Goal: Task Accomplishment & Management: Manage account settings

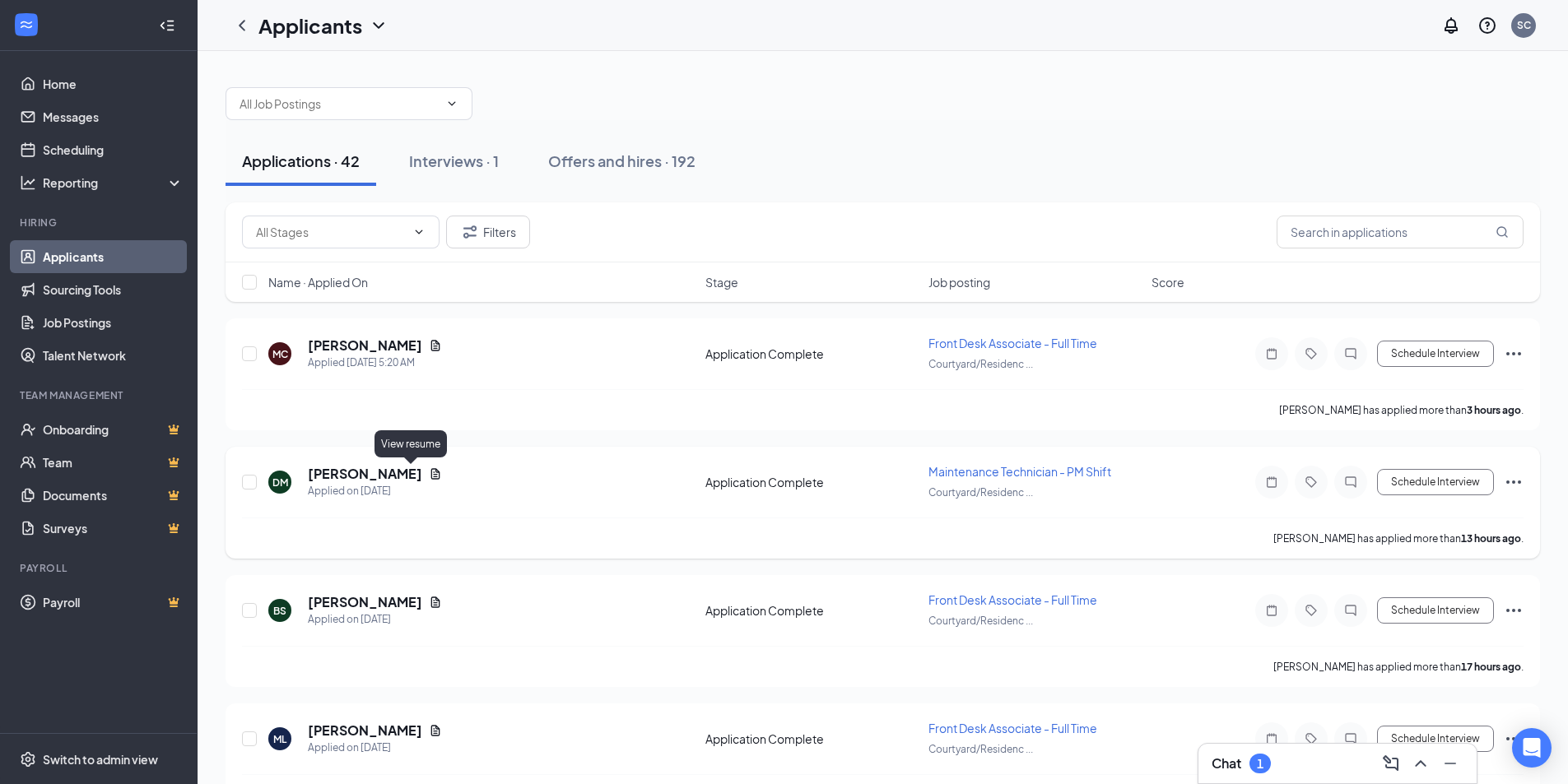
click at [429, 478] on icon "Document" at bounding box center [435, 473] width 13 height 13
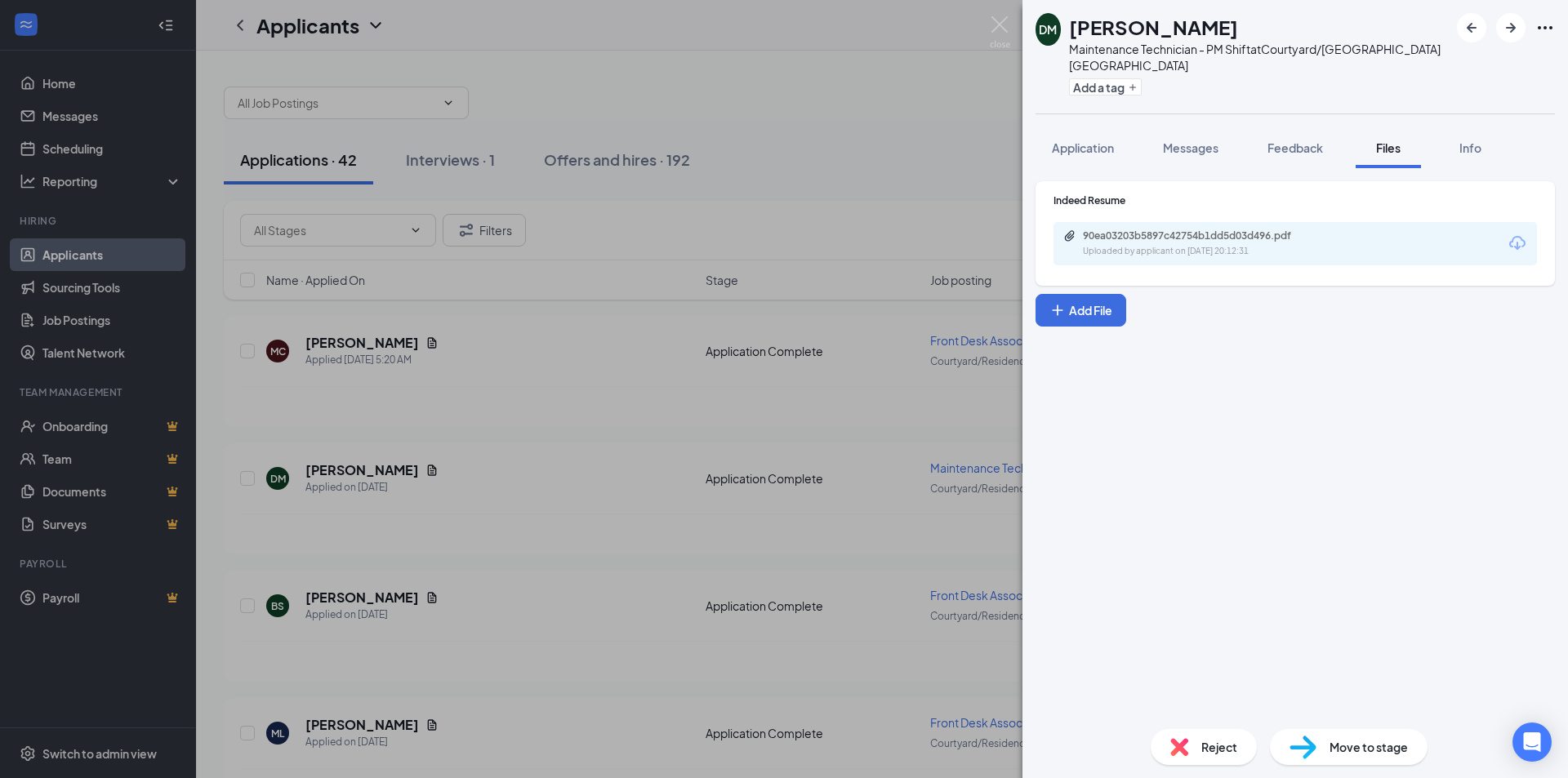
click at [1332, 258] on div "90ea03203b5897c42754b1dd5d03d496.pdf Uploaded by applicant on [DATE] 20:12:31" at bounding box center [1295, 244] width 483 height 43
click at [1278, 237] on div "90ea03203b5897c42754b1dd5d03d496.pdf" at bounding box center [1197, 235] width 229 height 13
click at [995, 25] on img at bounding box center [1000, 32] width 20 height 32
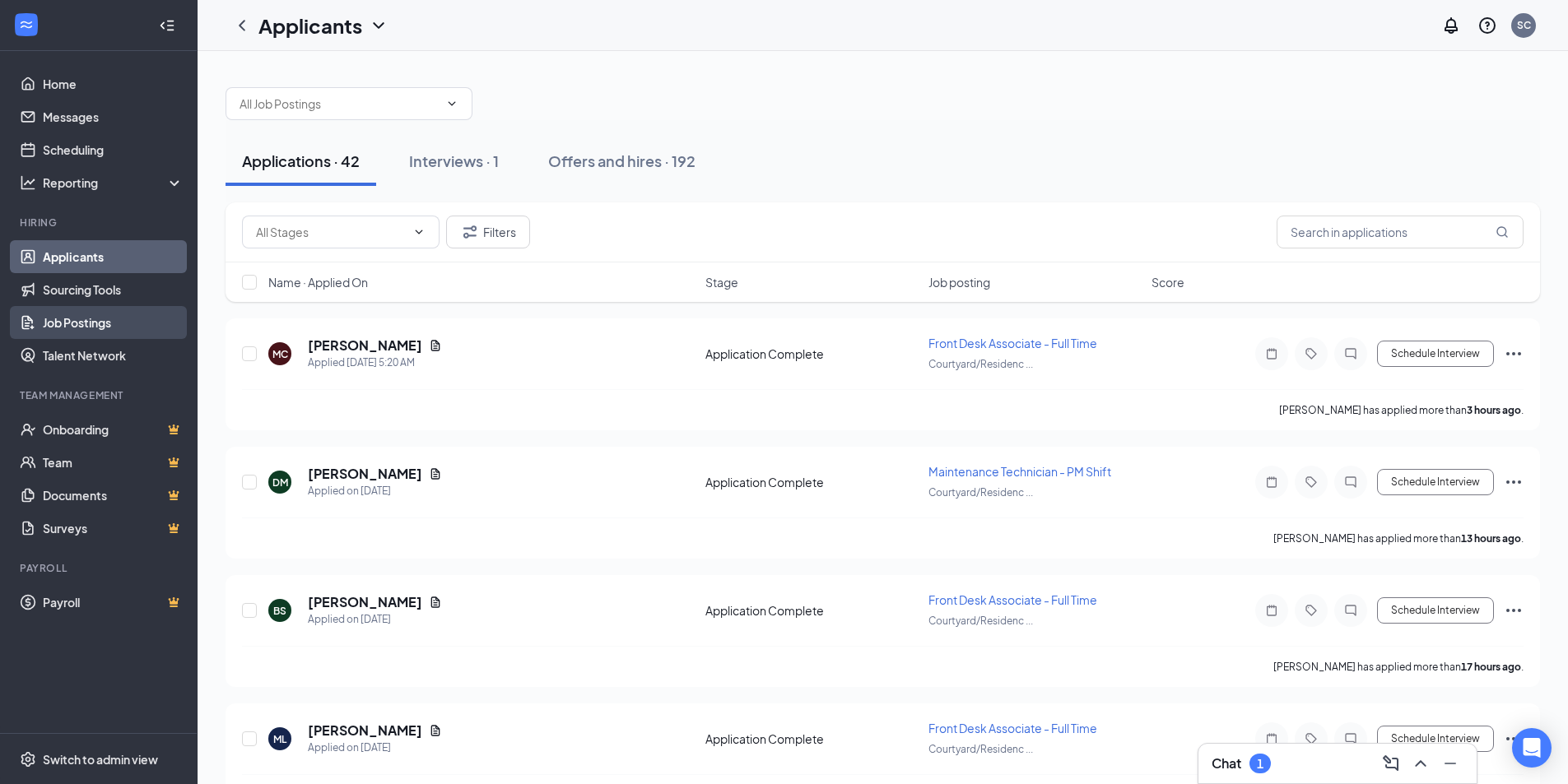
click at [105, 319] on link "Job Postings" at bounding box center [113, 322] width 141 height 33
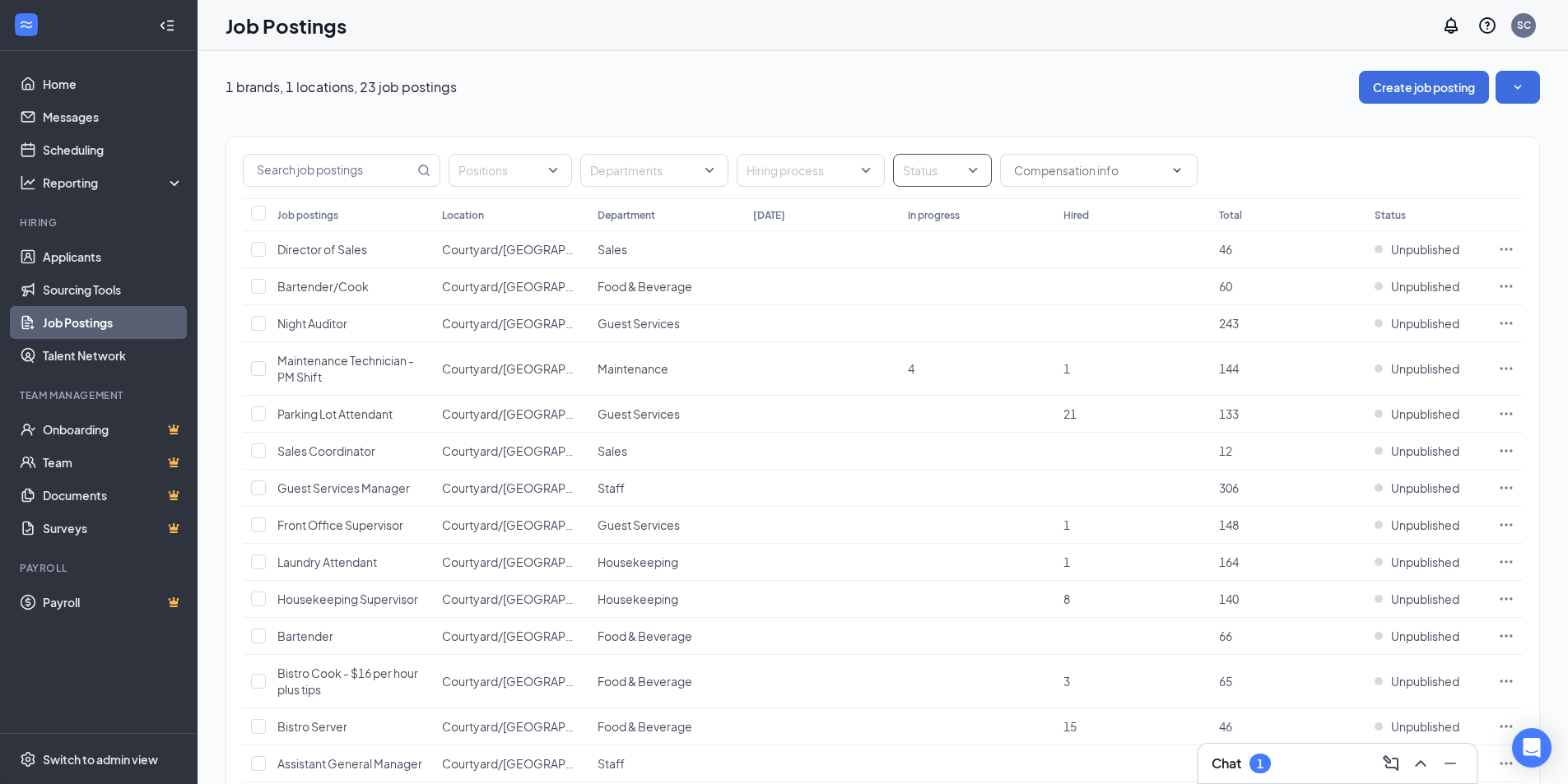
click at [966, 169] on div at bounding box center [934, 170] width 74 height 27
click at [956, 254] on span "Published" at bounding box center [955, 252] width 53 height 15
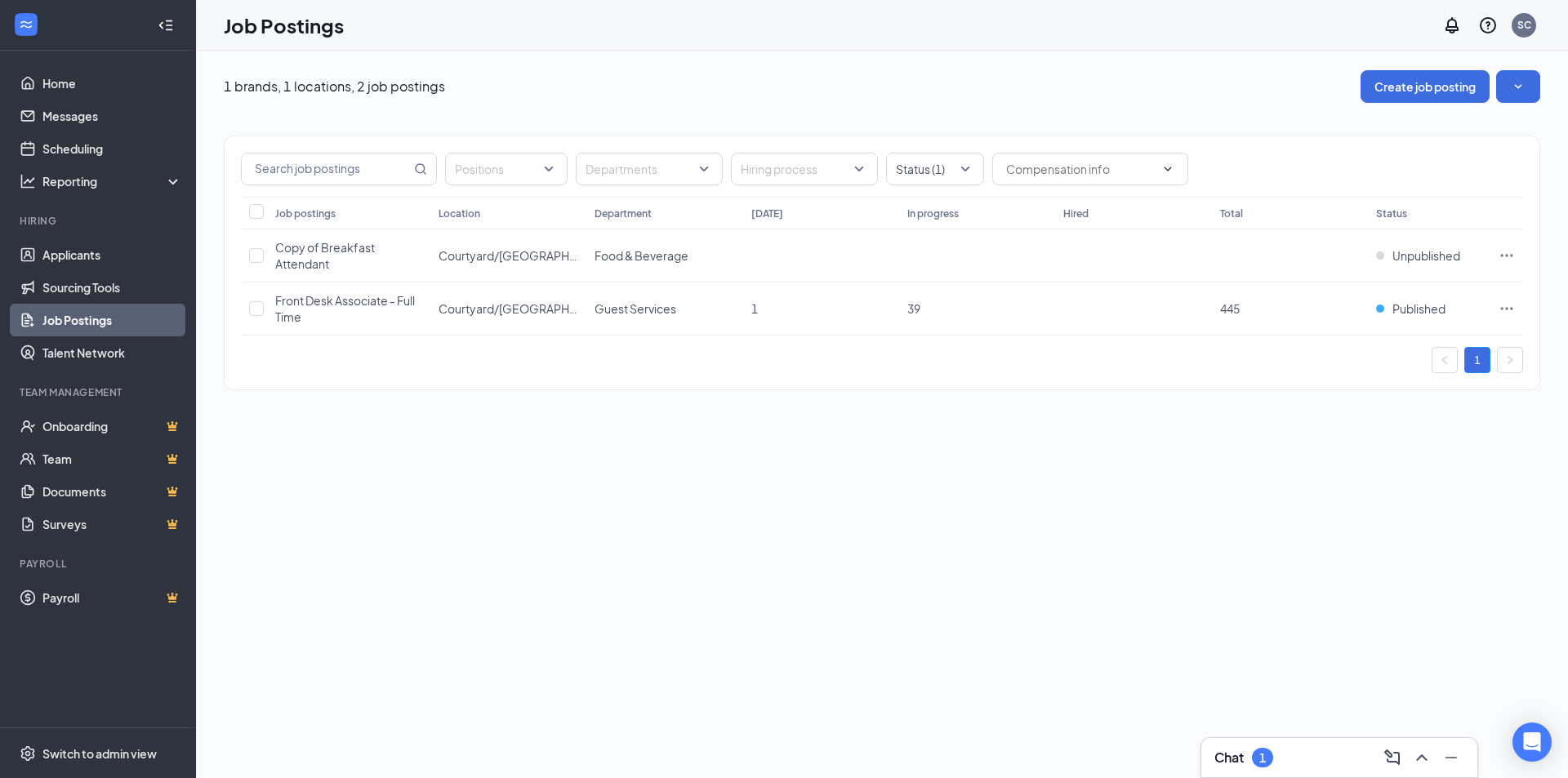
click at [848, 458] on div "1 brands, 1 locations, 2 job postings Create job posting Positions Departments …" at bounding box center [882, 413] width 1372 height 727
click at [80, 254] on link "Applicants" at bounding box center [113, 255] width 140 height 32
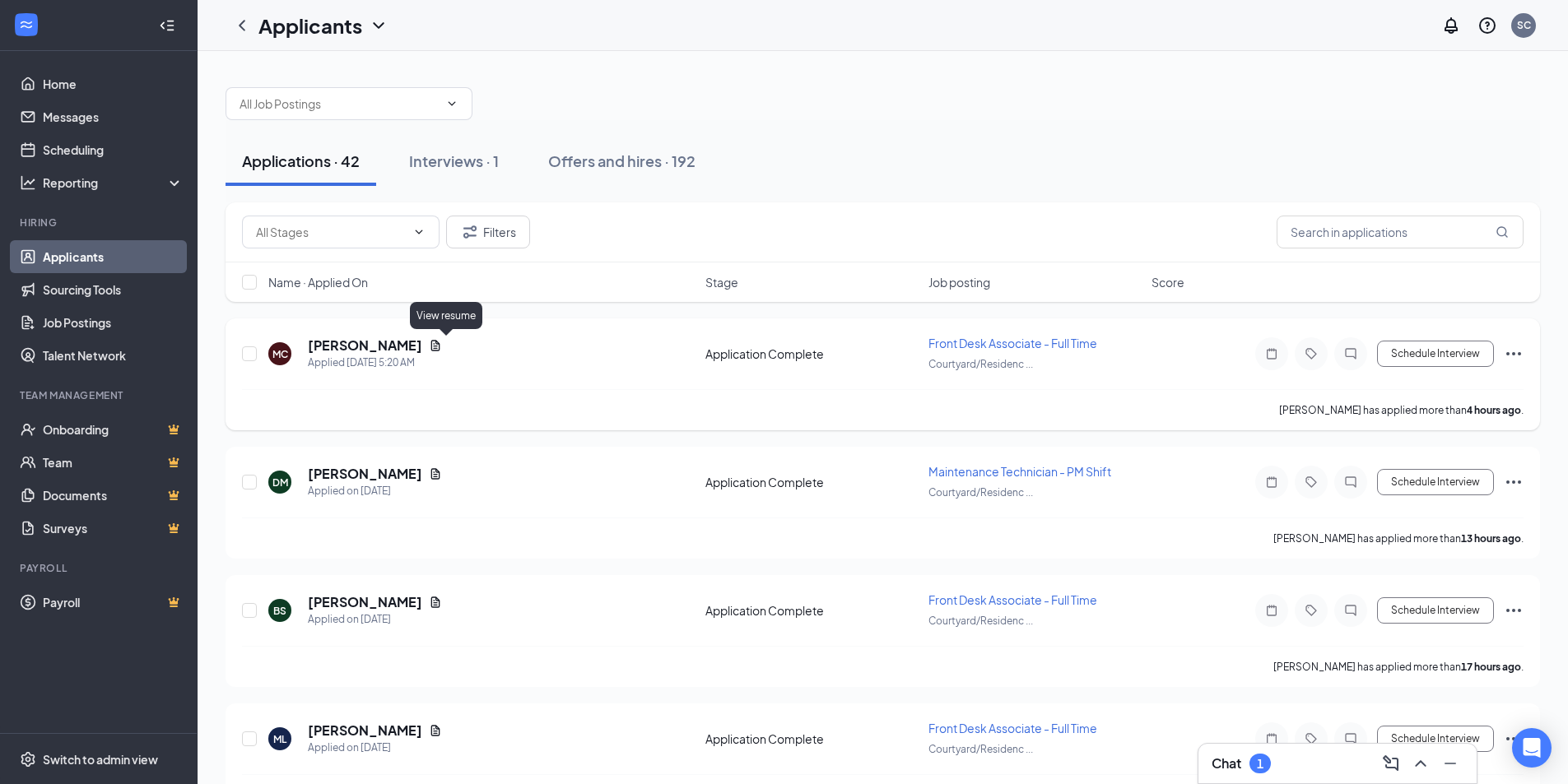
click at [442, 342] on icon "Document" at bounding box center [435, 345] width 13 height 13
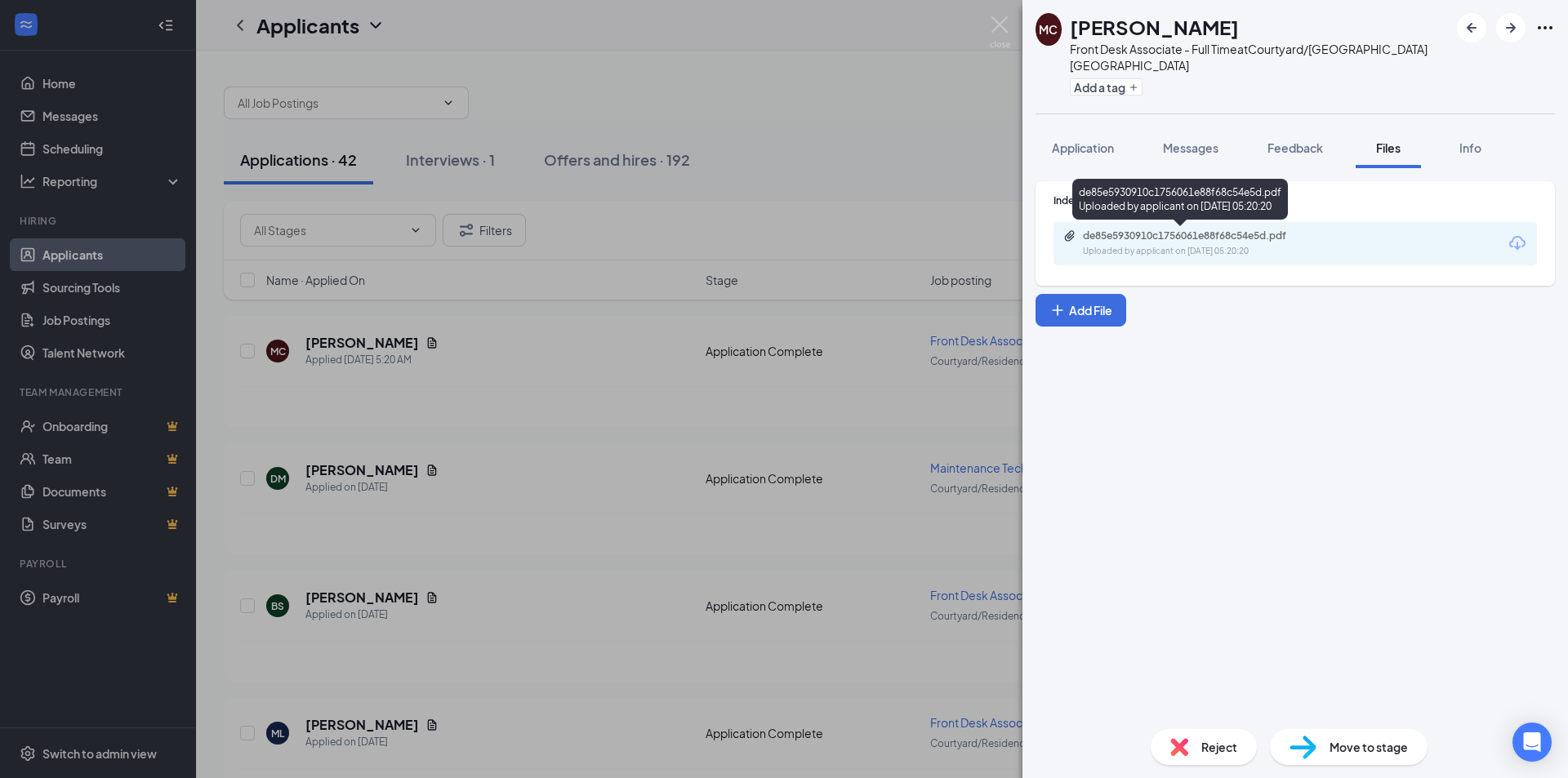
click at [1310, 241] on div "de85e5930910c1756061e88f68c54e5d.pdf" at bounding box center [1197, 235] width 229 height 13
click at [1214, 743] on span "Reject" at bounding box center [1219, 746] width 36 height 18
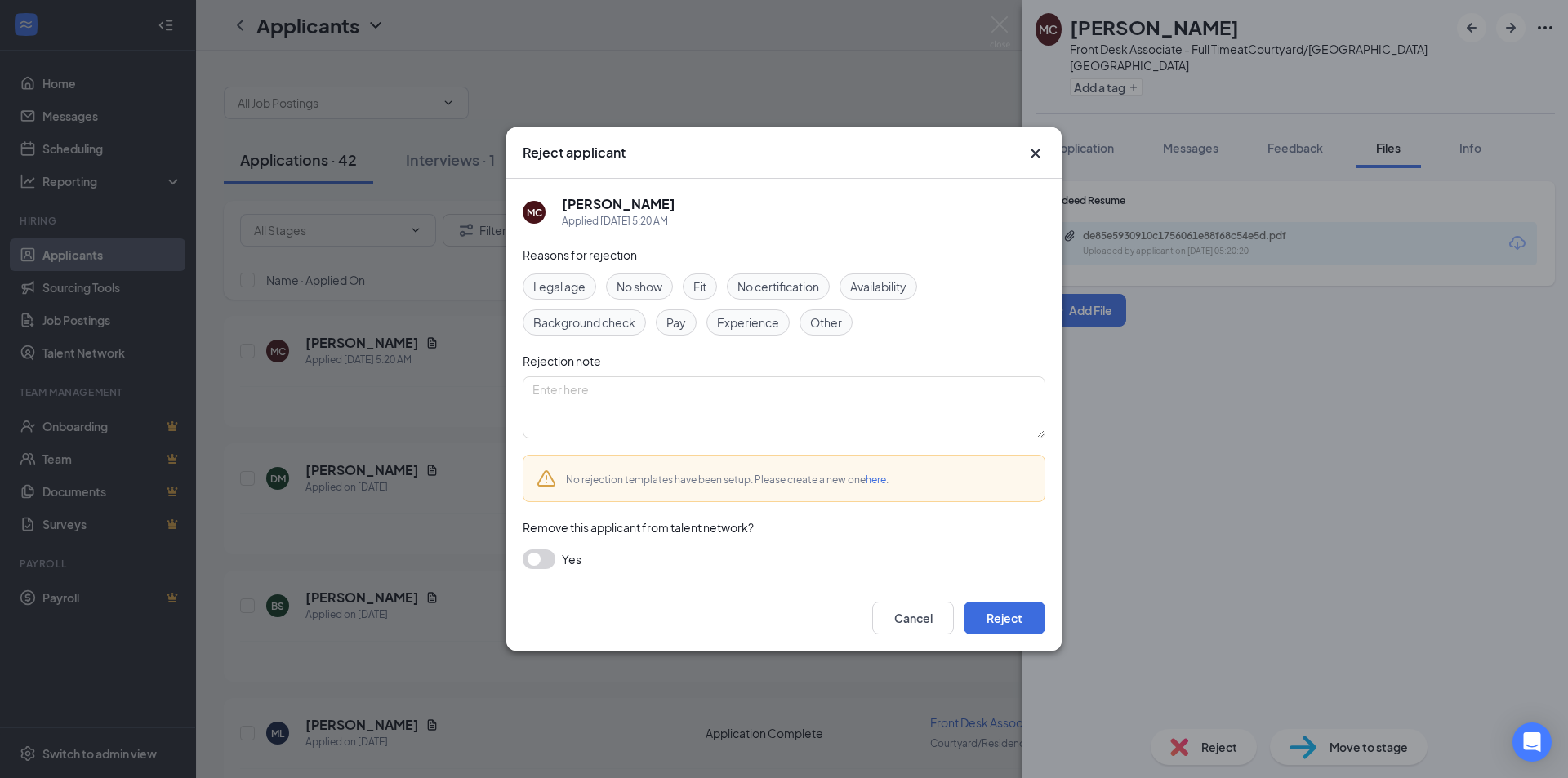
click at [704, 288] on span "Fit" at bounding box center [699, 286] width 13 height 18
click at [1018, 626] on button "Reject" at bounding box center [1004, 618] width 82 height 32
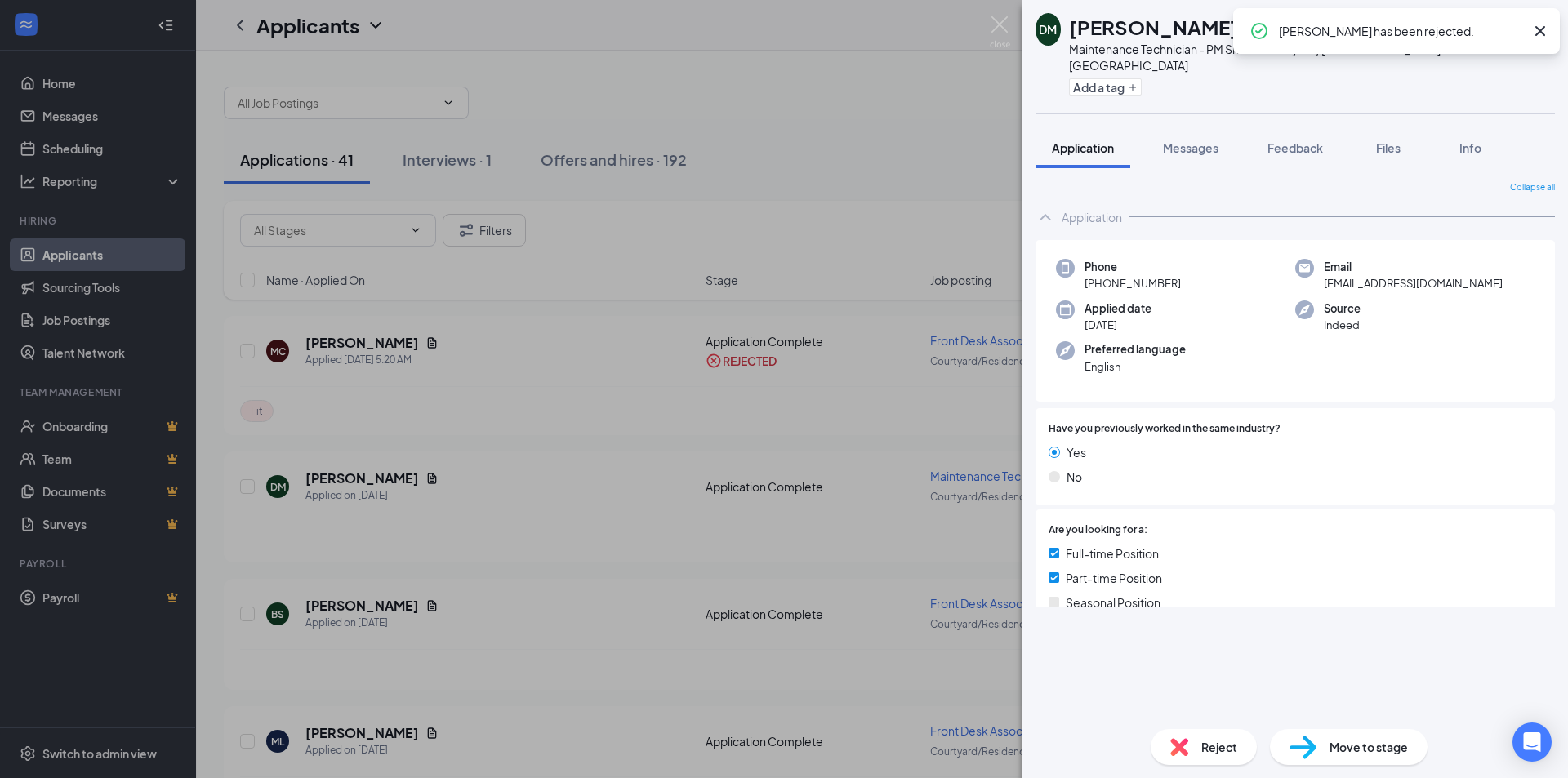
click at [471, 565] on div "[PERSON_NAME] Maintenance Technician - PM Shift at [GEOGRAPHIC_DATA]/Residence …" at bounding box center [784, 389] width 1568 height 778
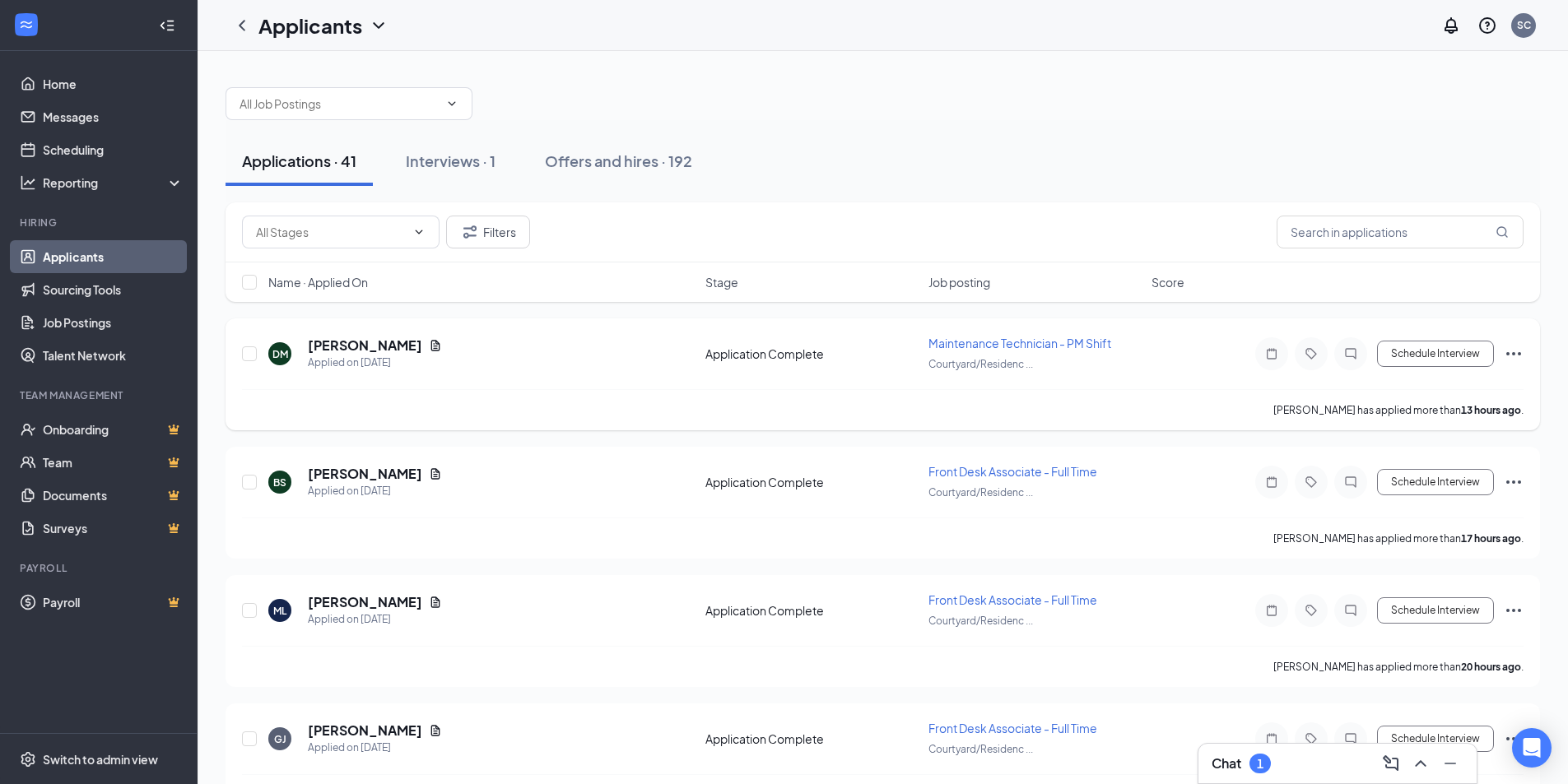
click at [1509, 351] on icon "Ellipses" at bounding box center [1513, 353] width 20 height 20
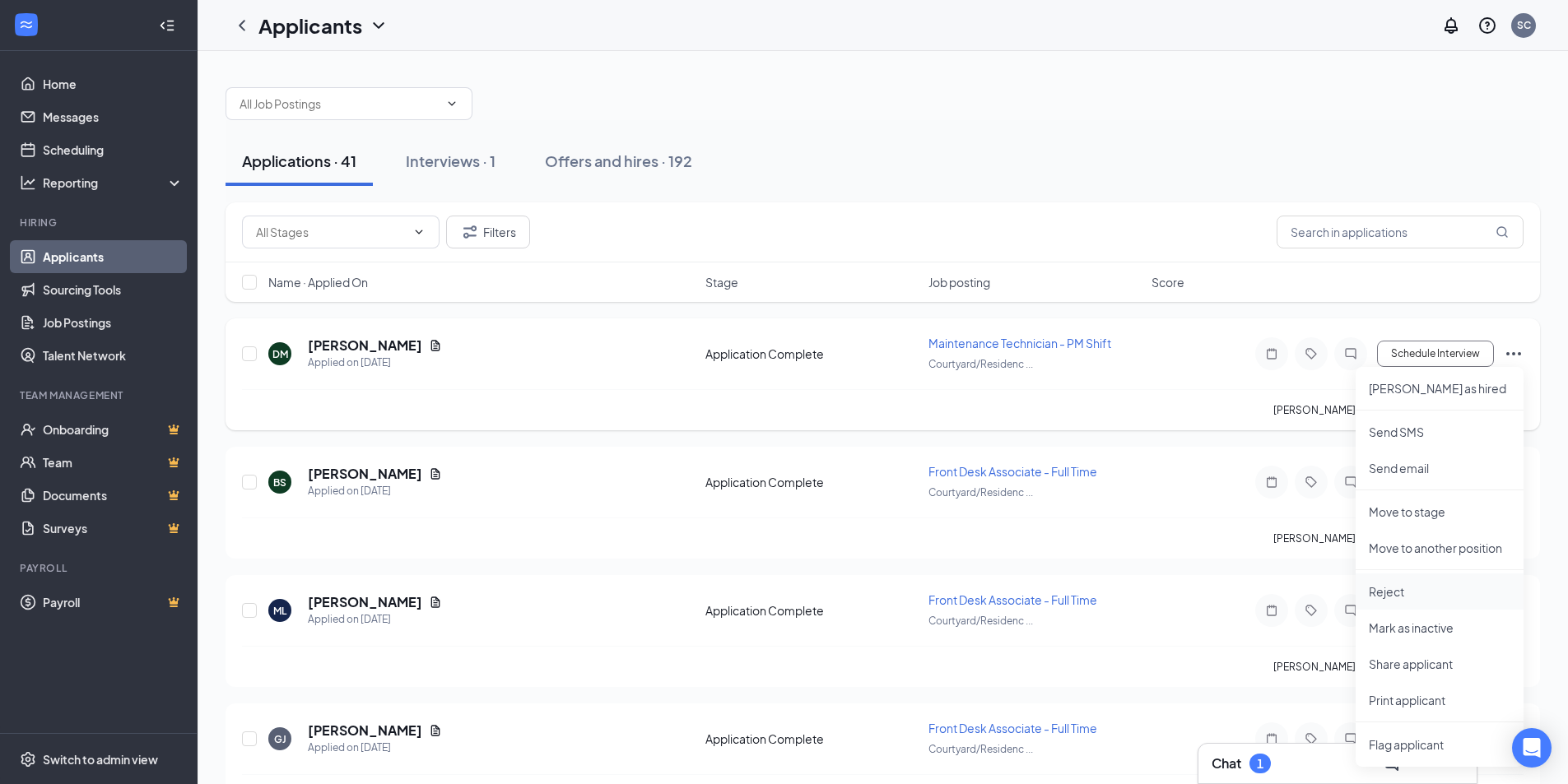
click at [1394, 593] on p "Reject" at bounding box center [1439, 591] width 142 height 16
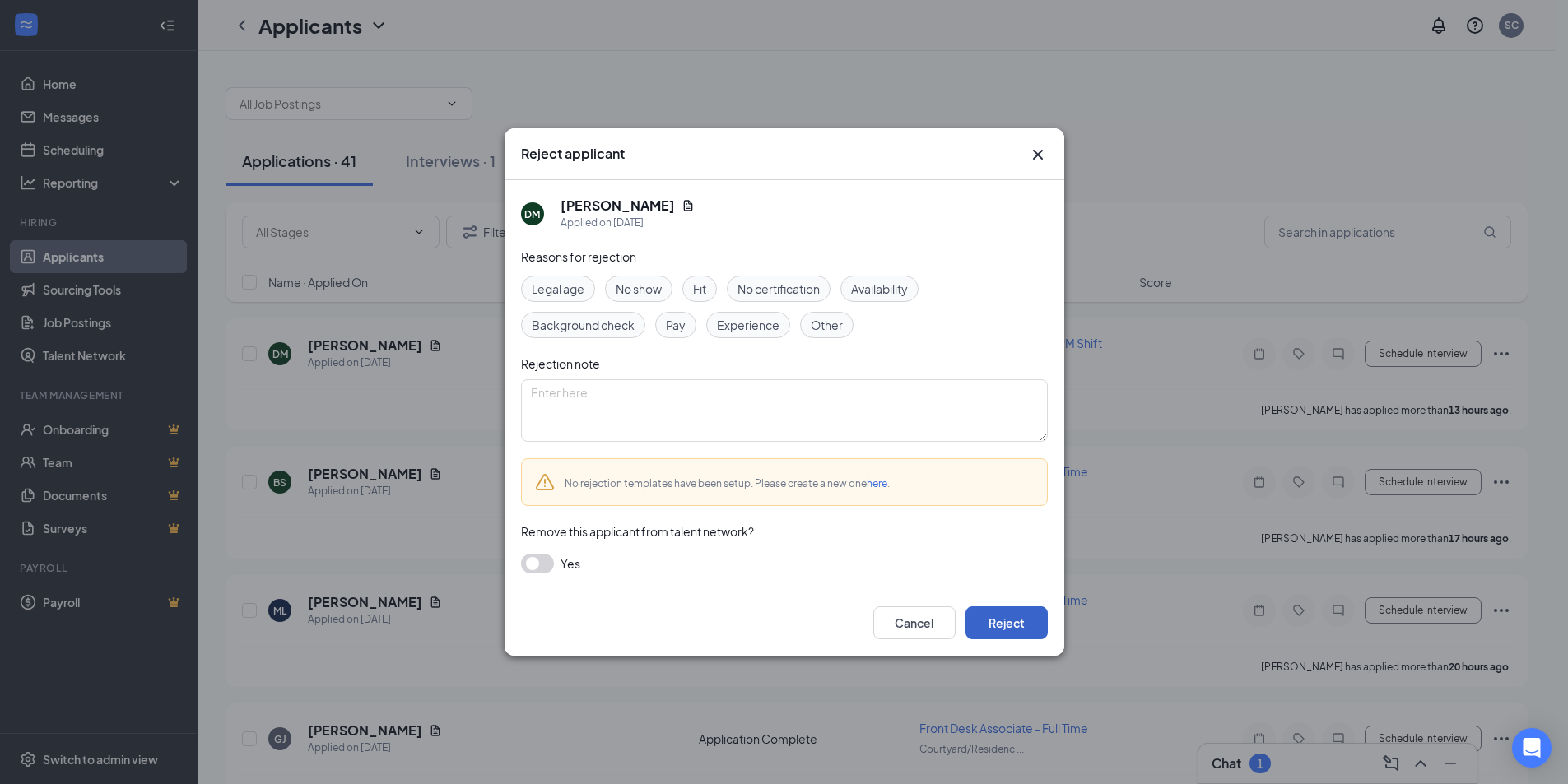
click at [1016, 622] on button "Reject" at bounding box center [1007, 623] width 82 height 33
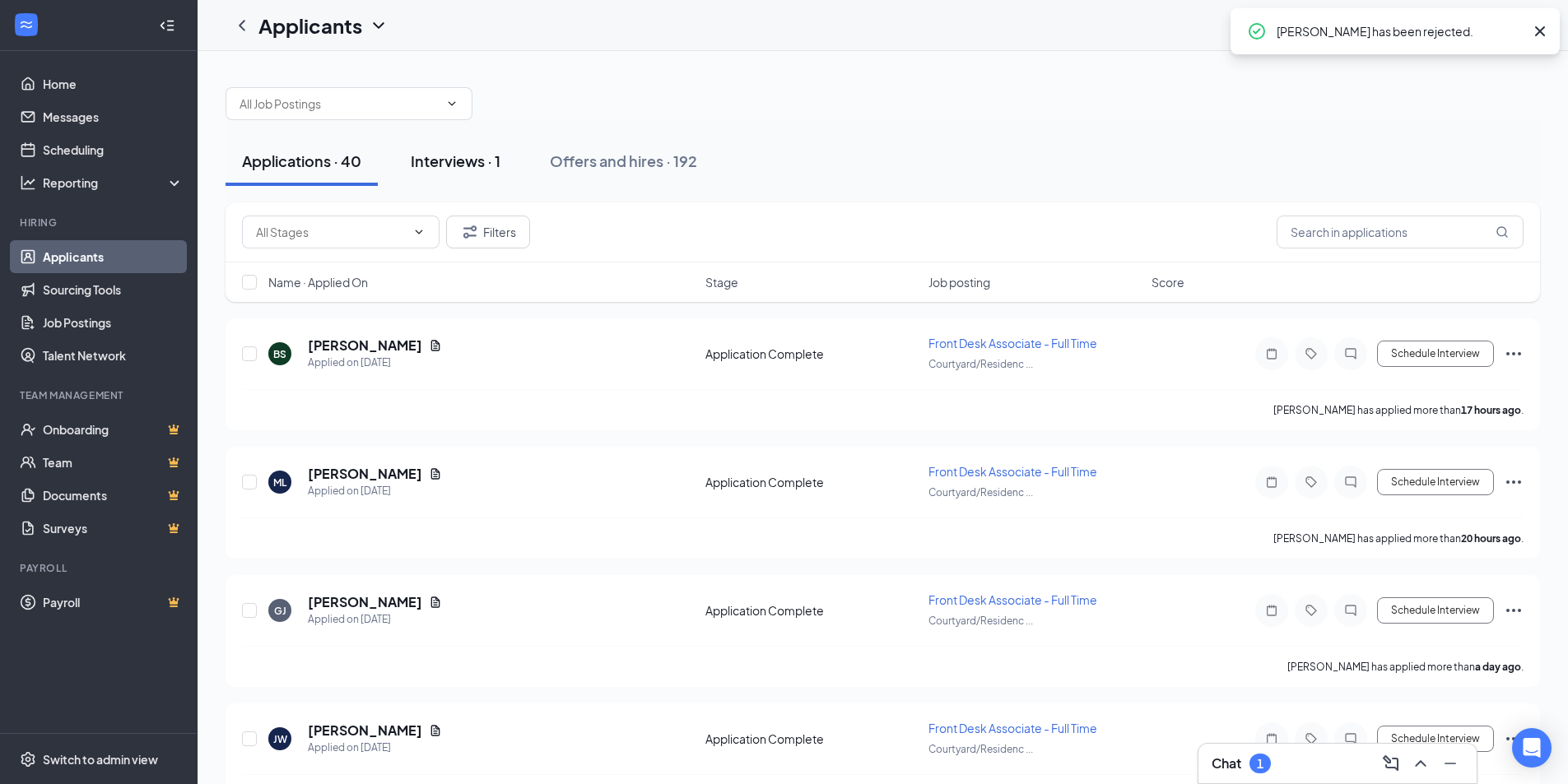
click at [446, 148] on button "Interviews · 1" at bounding box center [455, 161] width 123 height 49
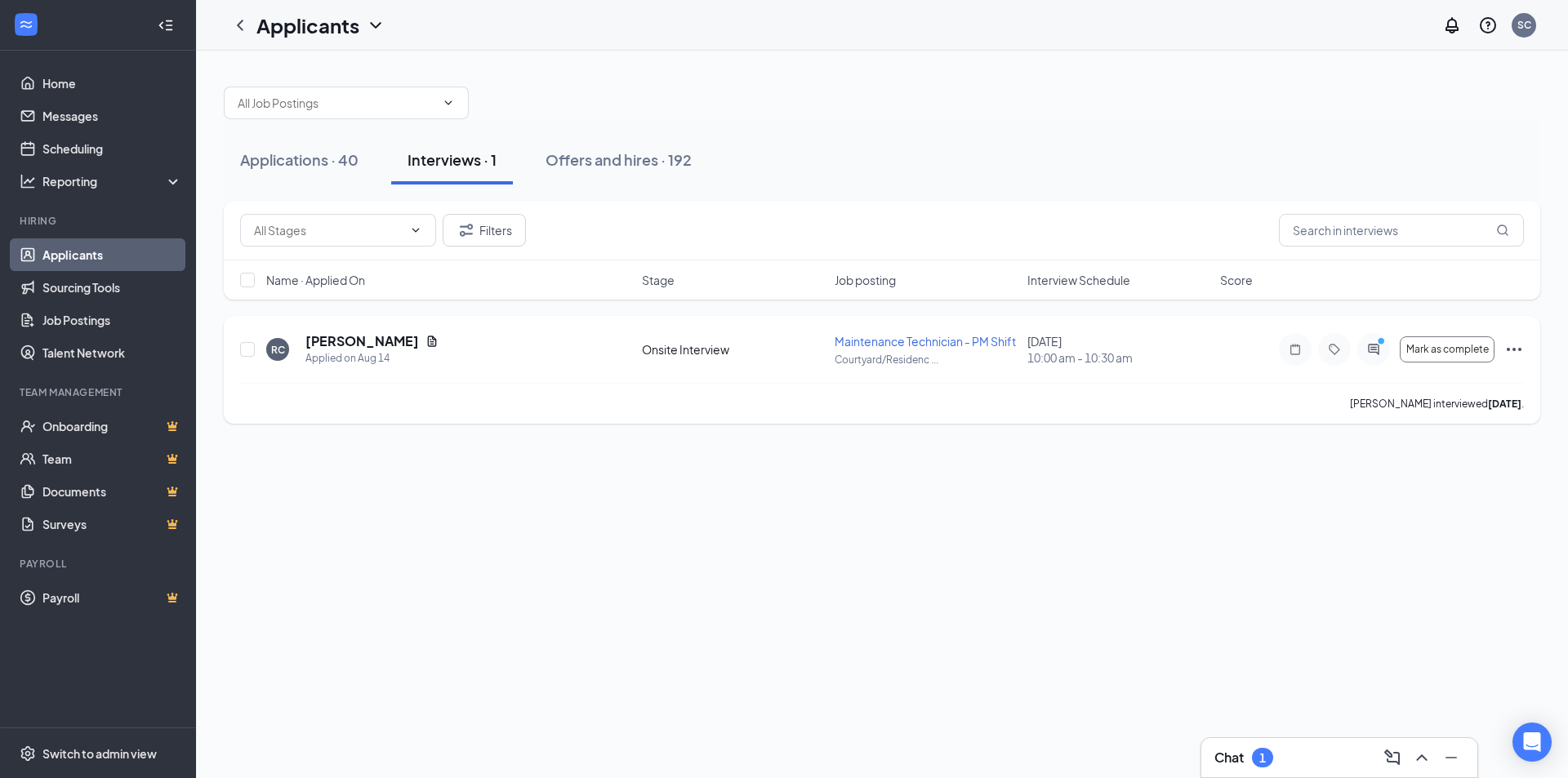
click at [1509, 354] on icon "Ellipses" at bounding box center [1513, 349] width 20 height 20
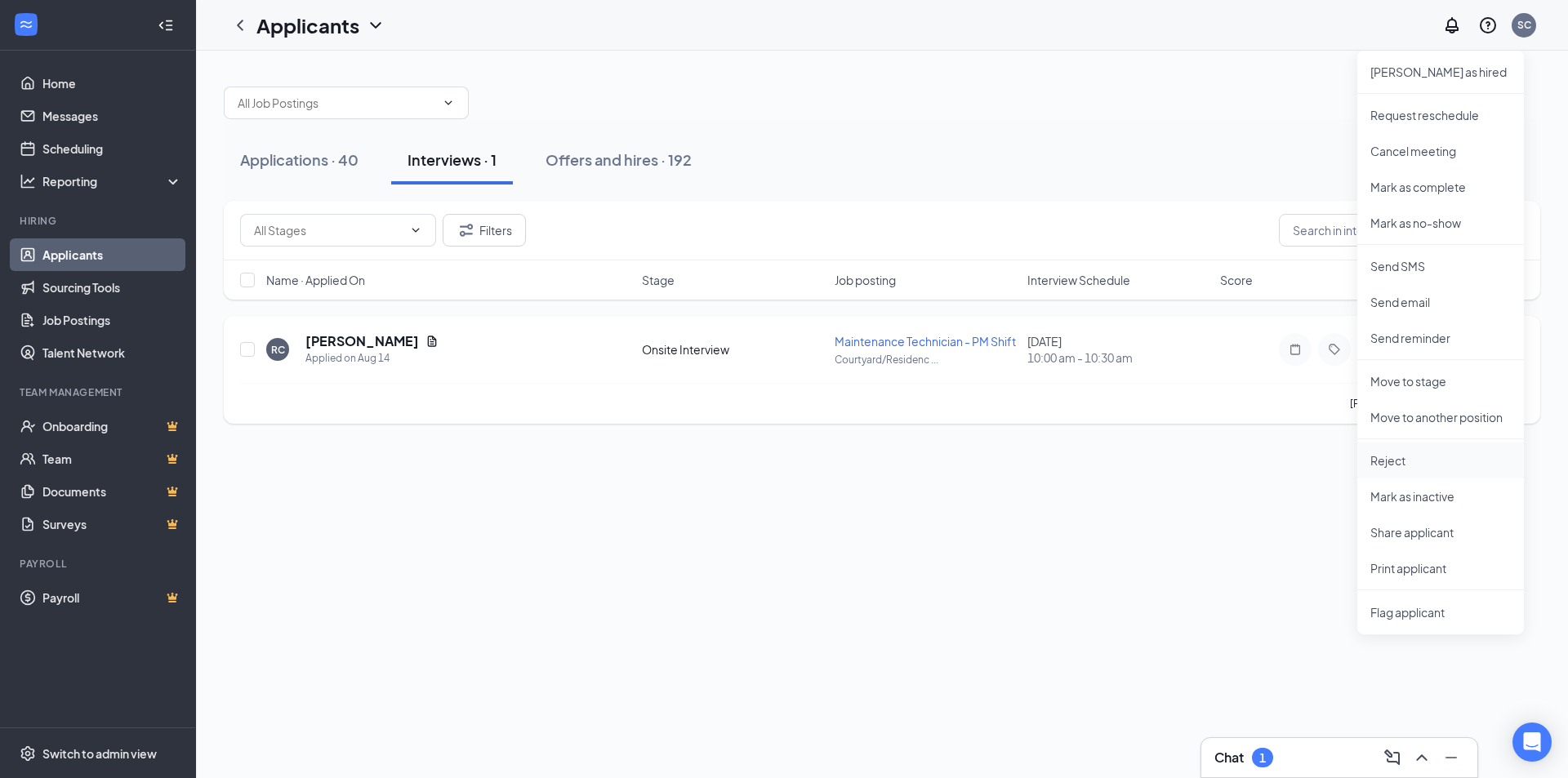
click at [1397, 464] on p "Reject" at bounding box center [1440, 460] width 141 height 16
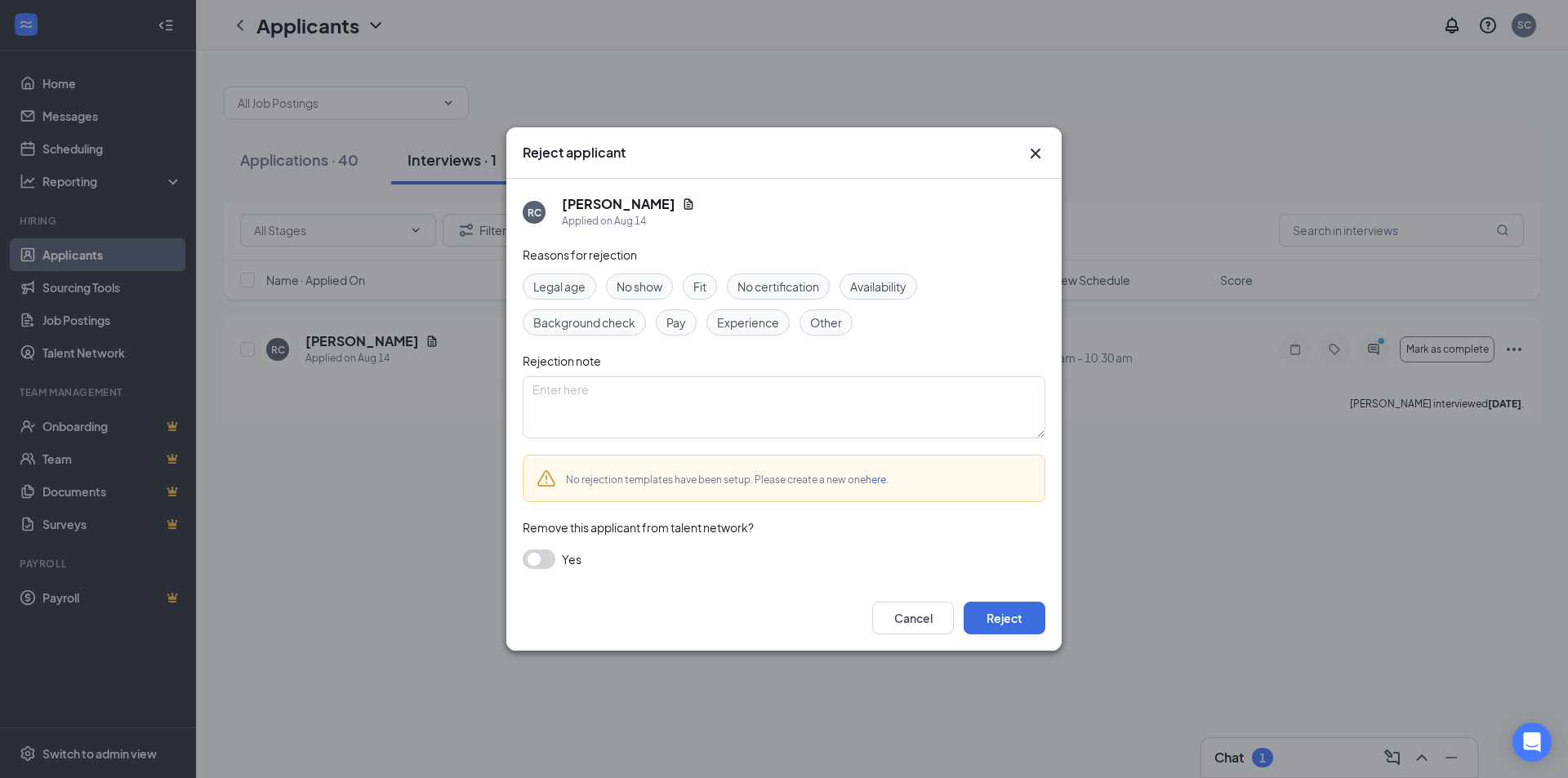
click at [643, 289] on span "No show" at bounding box center [639, 286] width 46 height 18
click at [1021, 618] on button "Reject" at bounding box center [1004, 618] width 82 height 32
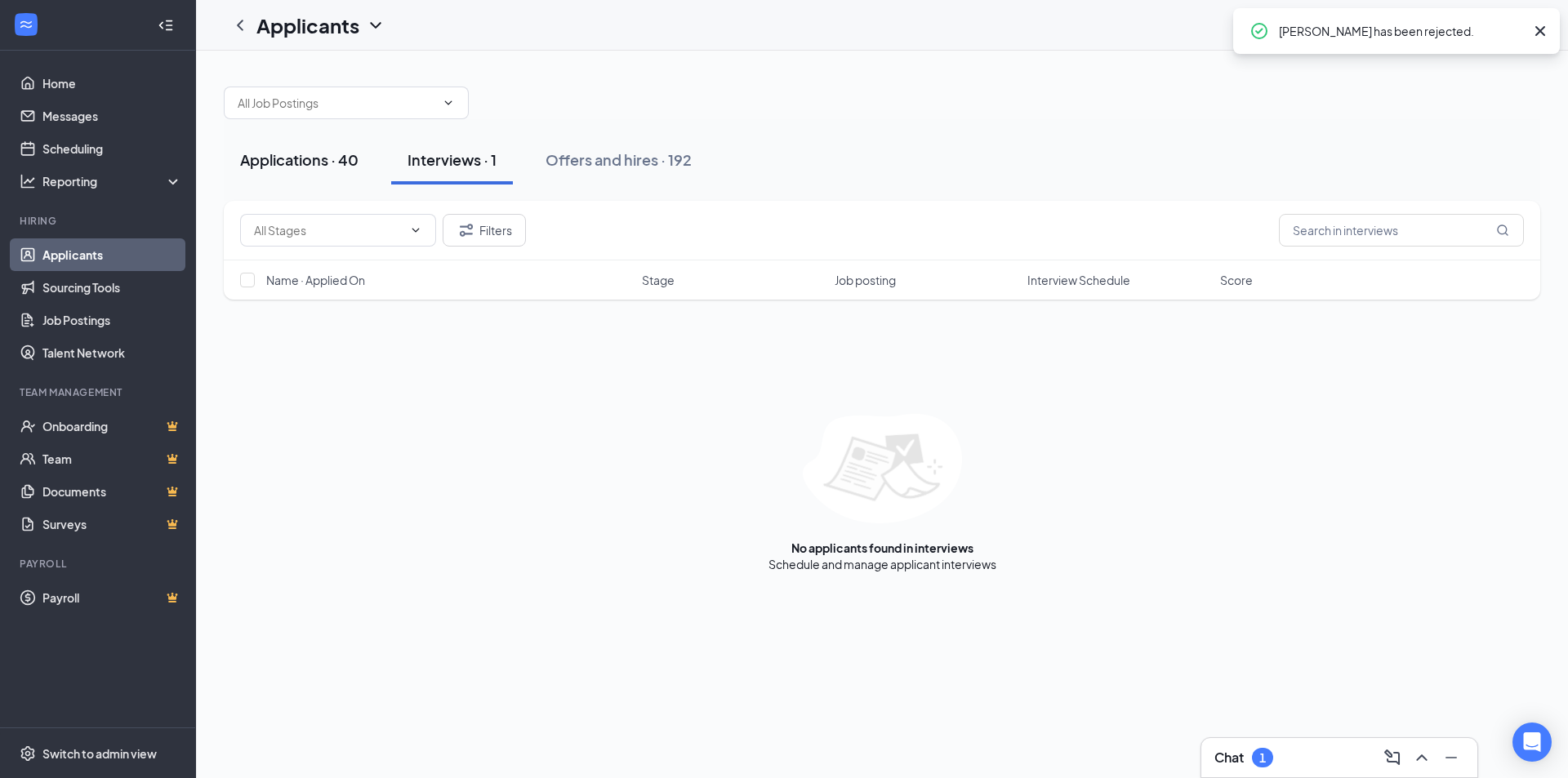
click at [281, 164] on div "Applications · 40" at bounding box center [299, 159] width 119 height 20
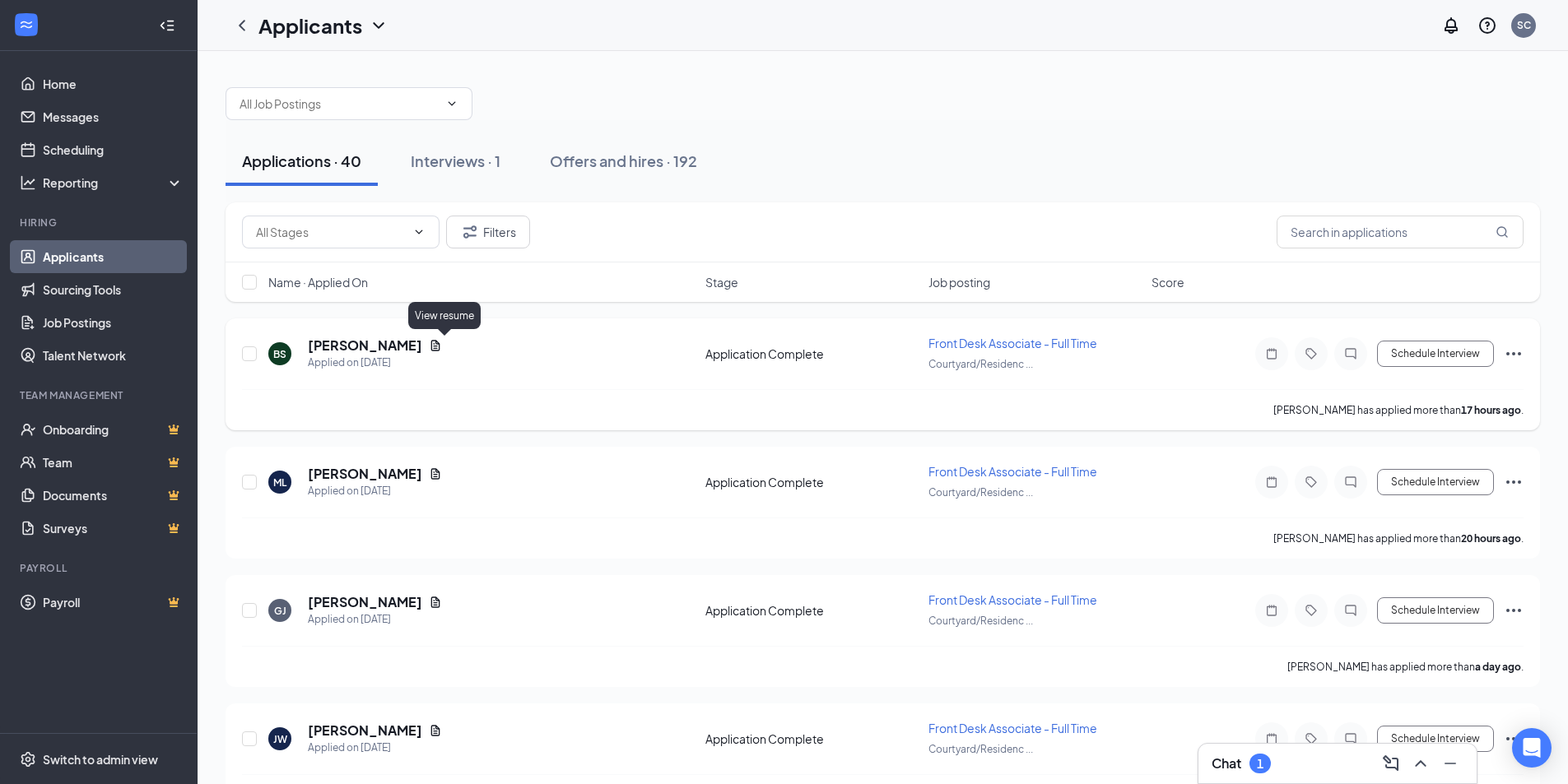
click at [442, 342] on icon "Document" at bounding box center [435, 345] width 13 height 13
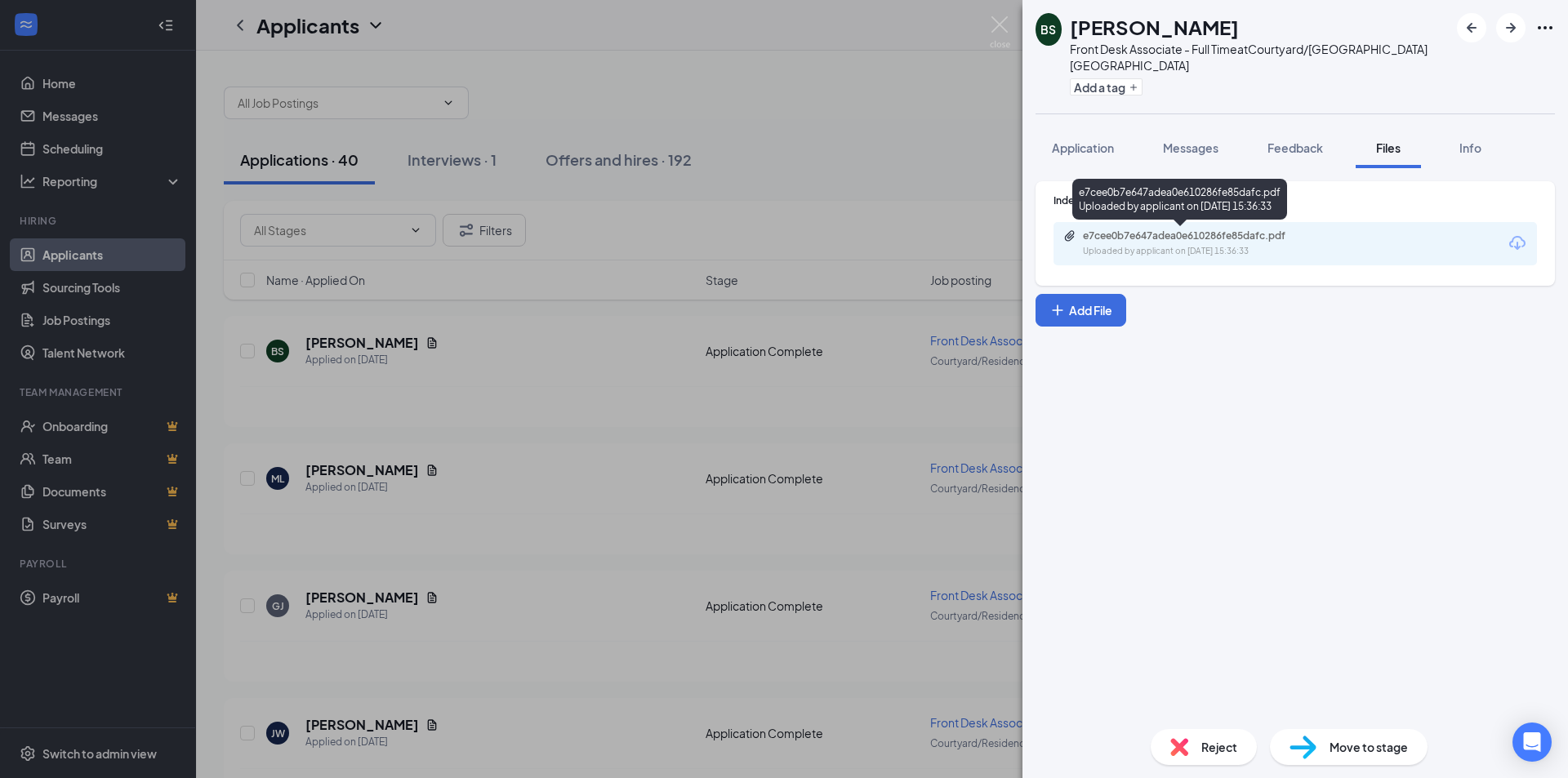
click at [1247, 245] on div "Uploaded by applicant on [DATE] 15:36:33" at bounding box center [1205, 251] width 245 height 13
click at [1004, 23] on img at bounding box center [1000, 32] width 20 height 32
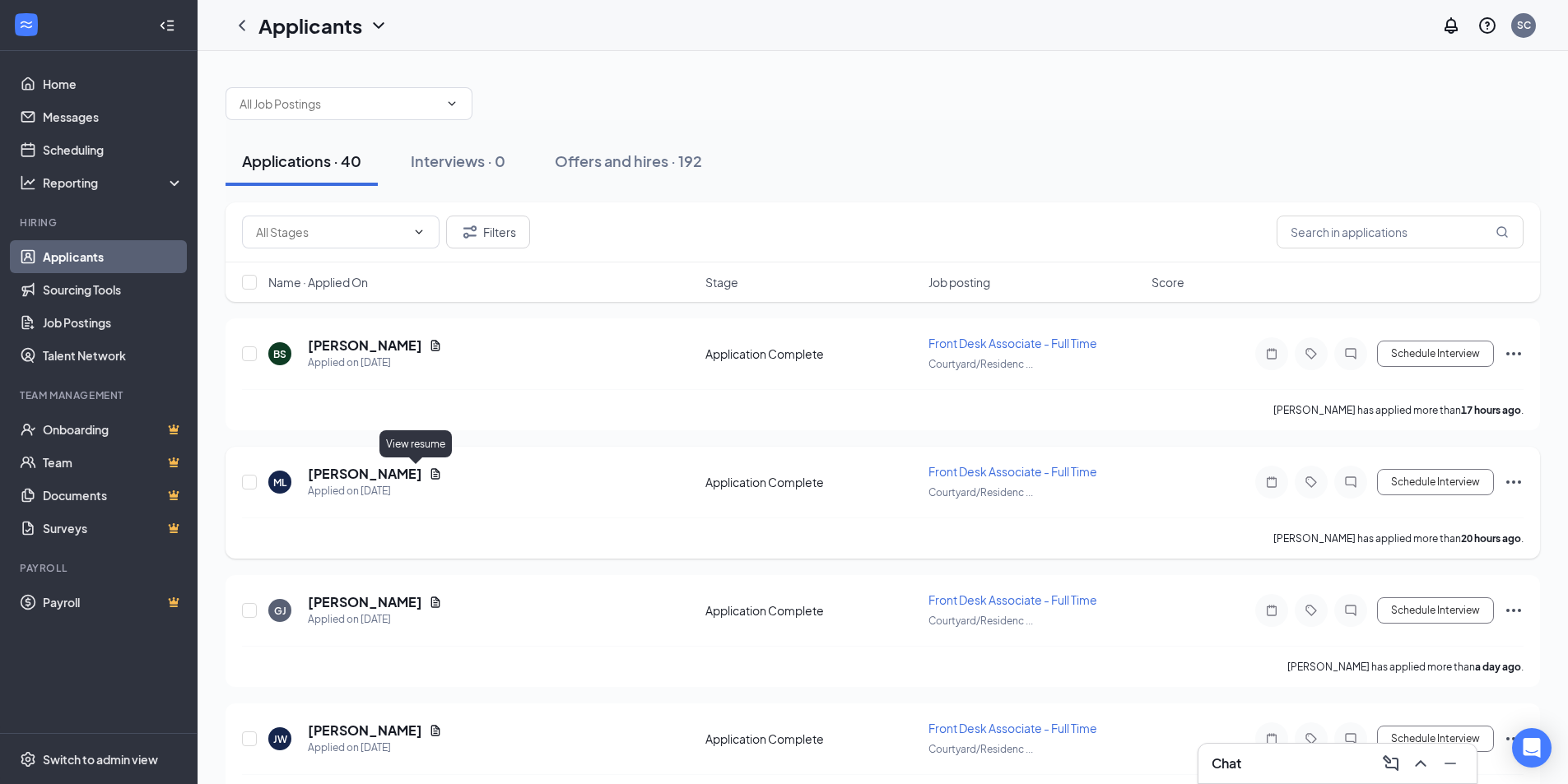
click at [431, 475] on icon "Document" at bounding box center [436, 473] width 9 height 10
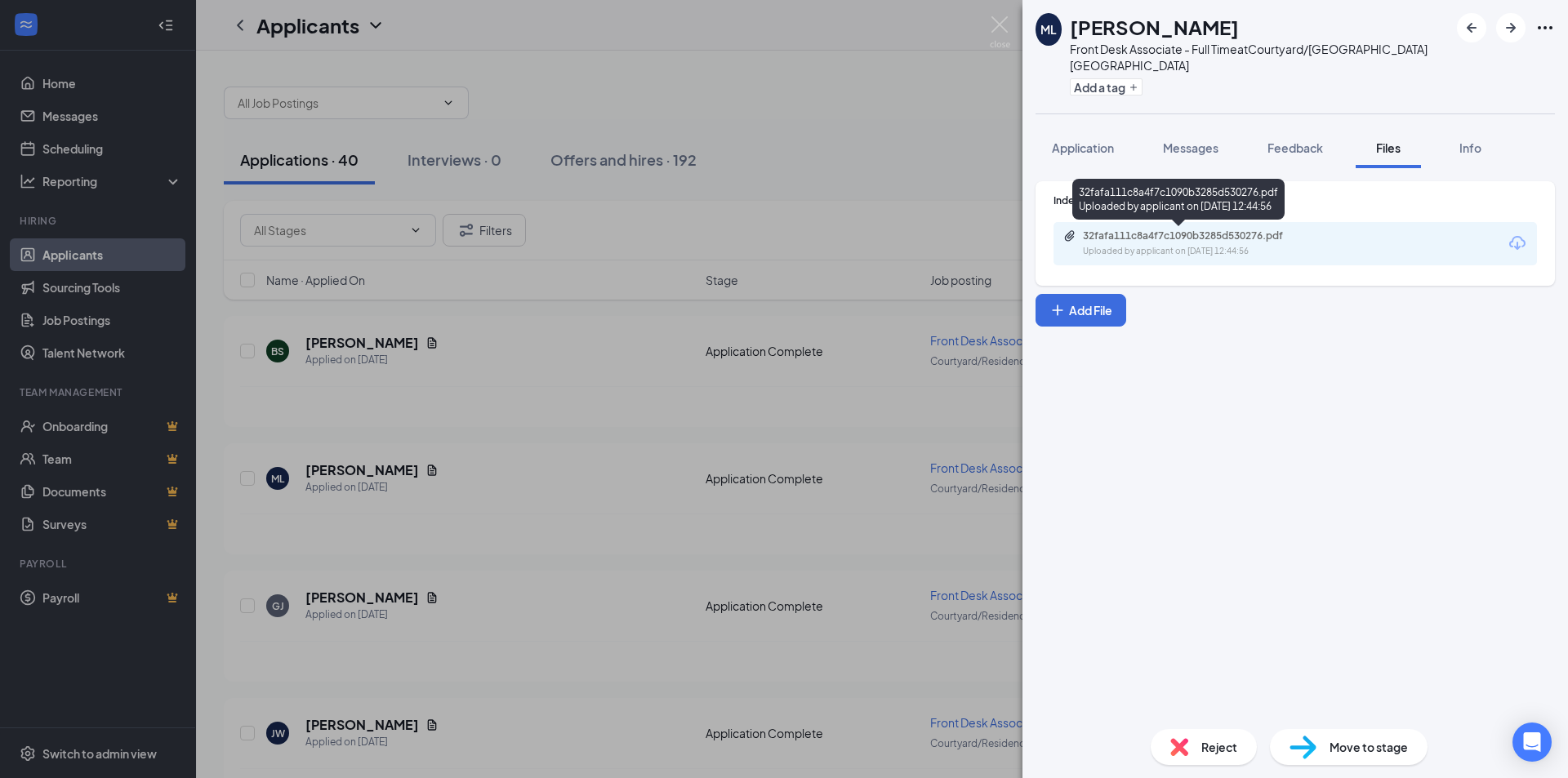
click at [1250, 254] on div "Uploaded by applicant on [DATE] 12:44:56" at bounding box center [1205, 251] width 245 height 13
